Goal: Task Accomplishment & Management: Manage account settings

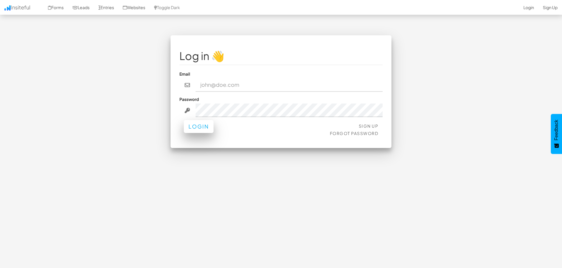
type input "info@digital-landscope.com"
click at [191, 125] on button "Login" at bounding box center [199, 126] width 30 height 13
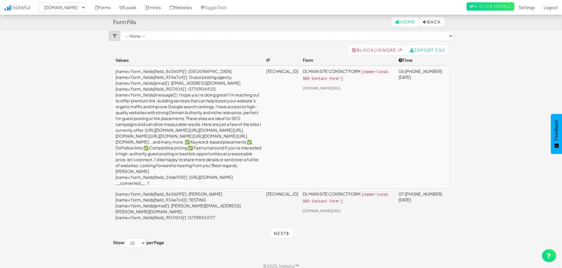
scroll to position [4, 0]
click at [69, 10] on select "-- None -- aeoagency.co.uk seoagencyscotland.com digital-landscope.com" at bounding box center [62, 7] width 47 height 10
select select "2520"
click at [41, 2] on select "-- None -- aeoagency.co.uk seoagencyscotland.com digital-landscope.com" at bounding box center [62, 7] width 47 height 10
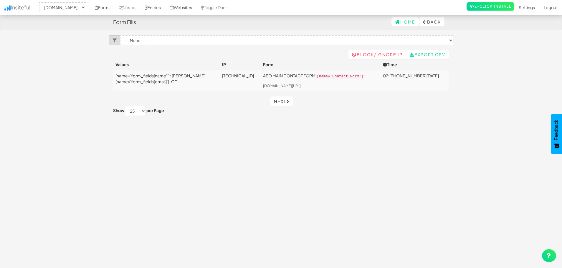
scroll to position [4, 0]
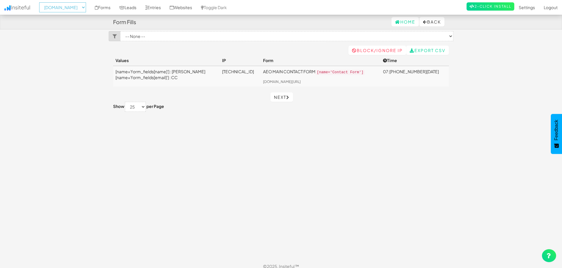
click at [67, 6] on select "-- None -- aeoagency.co.uk seoagencyscotland.com digital-landscope.com" at bounding box center [62, 7] width 47 height 10
select select "2519"
click at [41, 2] on select "-- None -- aeoagency.co.uk seoagencyscotland.com digital-landscope.com" at bounding box center [62, 7] width 47 height 10
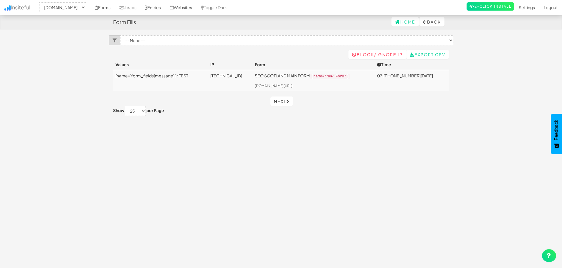
scroll to position [4, 0]
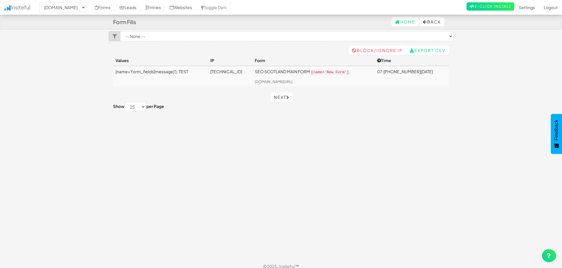
click at [76, 55] on body "Form Fills Home Back Toggle navigation Insiteful -- None -- aeoagency.co.uk seo…" at bounding box center [281, 135] width 562 height 278
click at [65, 9] on select "-- None -- [DOMAIN_NAME] [DOMAIN_NAME] [DOMAIN_NAME]" at bounding box center [62, 7] width 47 height 10
select select "2518"
click at [41, 2] on select "-- None -- [DOMAIN_NAME] [DOMAIN_NAME] [DOMAIN_NAME]" at bounding box center [62, 7] width 47 height 10
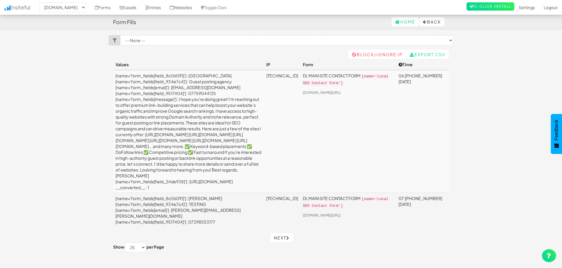
scroll to position [4, 0]
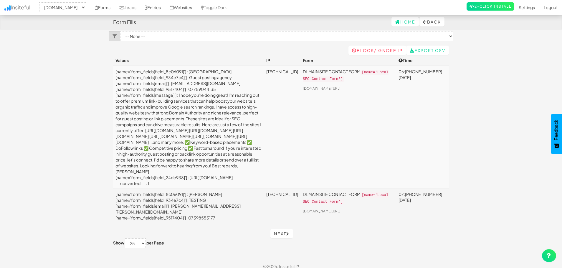
click at [466, 79] on body "Form Fills Home Back Toggle navigation Insiteful -- None -- aeoagency.co.uk seo…" at bounding box center [281, 135] width 562 height 278
click at [493, 60] on body "Form Fills Home Back Toggle navigation Insiteful -- None -- aeoagency.co.uk seo…" at bounding box center [281, 135] width 562 height 278
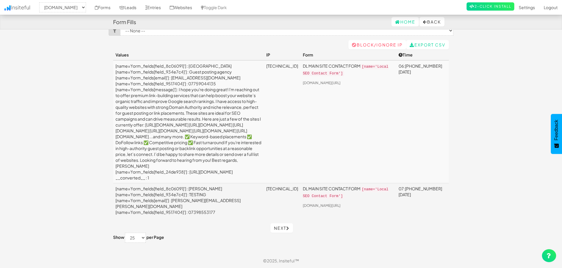
scroll to position [0, 0]
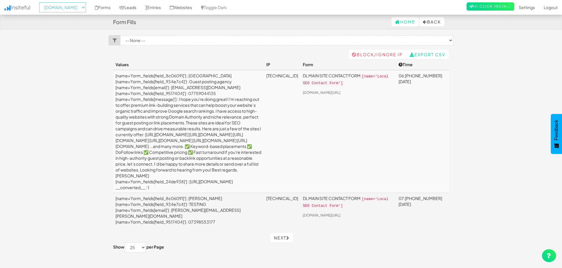
click at [66, 9] on select "-- None -- aeoagency.co.uk seoagencyscotland.com digital-landscope.com" at bounding box center [62, 7] width 47 height 10
select select "2520"
click at [41, 2] on select "-- None -- aeoagency.co.uk seoagencyscotland.com digital-landscope.com" at bounding box center [62, 7] width 47 height 10
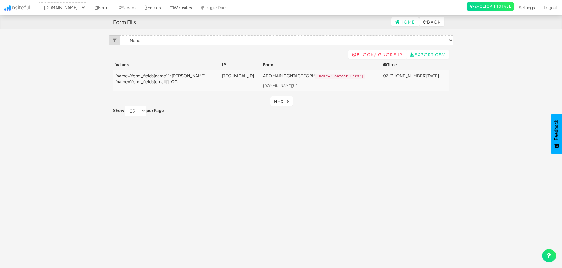
select select "2520"
click at [481, 73] on body "Form Fills Home Back Toggle navigation Insiteful -- None -- [DOMAIN_NAME] [DOMA…" at bounding box center [281, 139] width 562 height 278
